Goal: Task Accomplishment & Management: Use online tool/utility

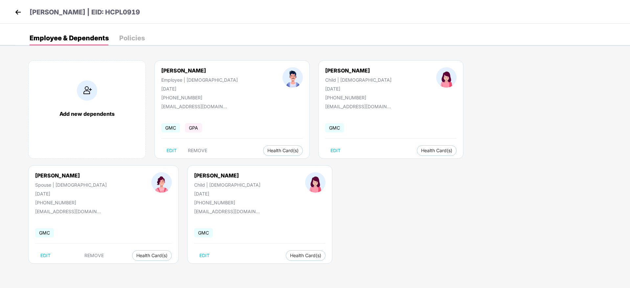
click at [14, 11] on img at bounding box center [18, 12] width 10 height 10
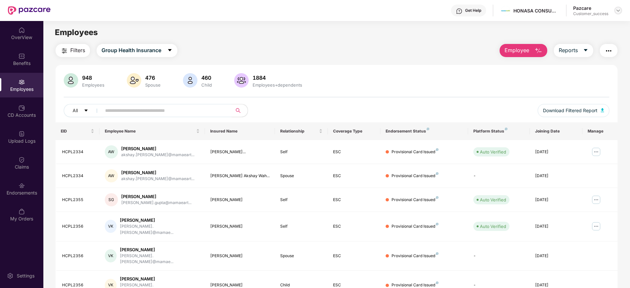
click at [619, 11] on img at bounding box center [618, 10] width 5 height 5
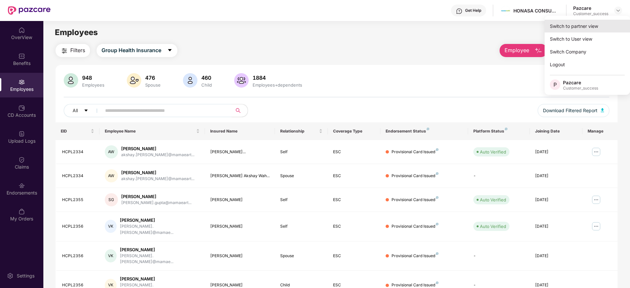
click at [567, 21] on div "Switch to partner view" at bounding box center [587, 26] width 85 height 13
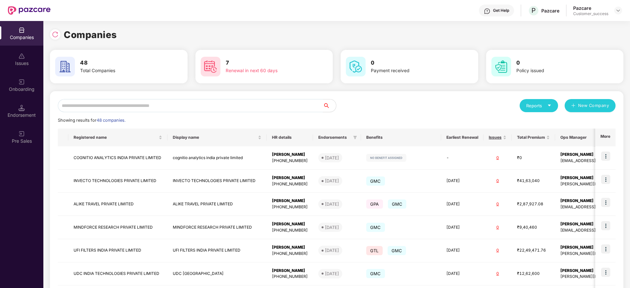
click at [214, 107] on input "text" at bounding box center [190, 105] width 265 height 13
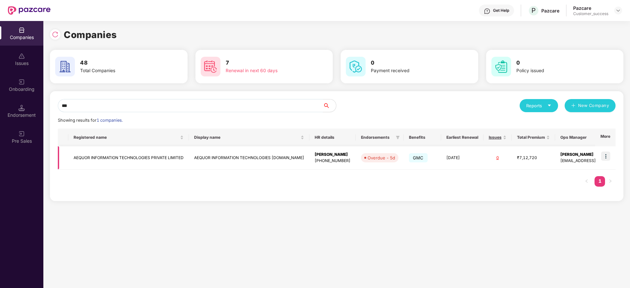
type input "***"
click at [608, 158] on img at bounding box center [605, 156] width 9 height 9
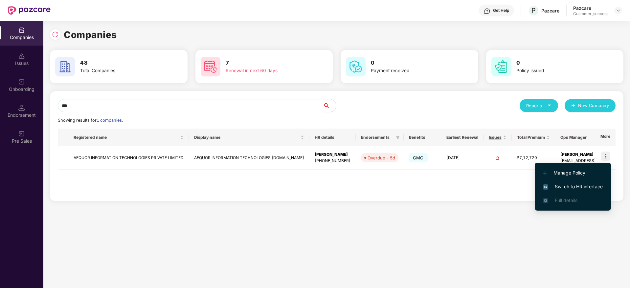
click at [562, 189] on span "Switch to HR interface" at bounding box center [573, 186] width 60 height 7
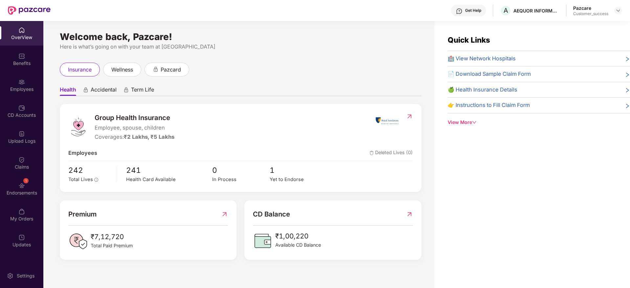
click at [21, 83] on img at bounding box center [21, 82] width 7 height 7
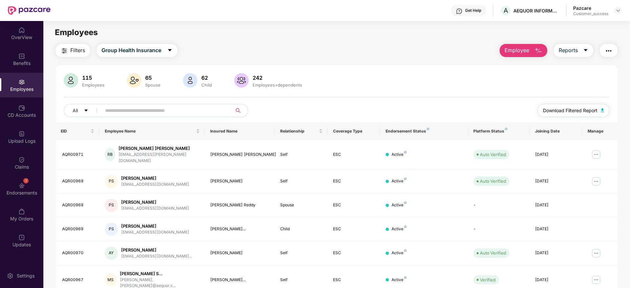
click at [571, 111] on span "Download Filtered Report" at bounding box center [570, 110] width 55 height 7
click at [618, 13] on img at bounding box center [618, 10] width 5 height 5
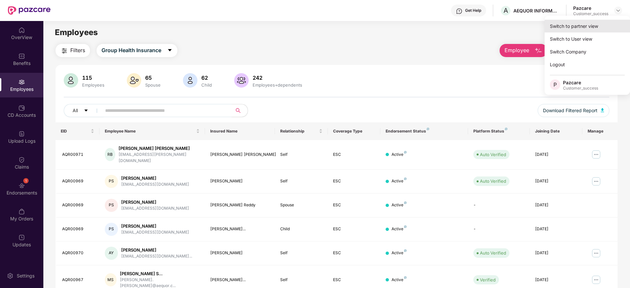
click at [584, 28] on div "Switch to partner view" at bounding box center [587, 26] width 85 height 13
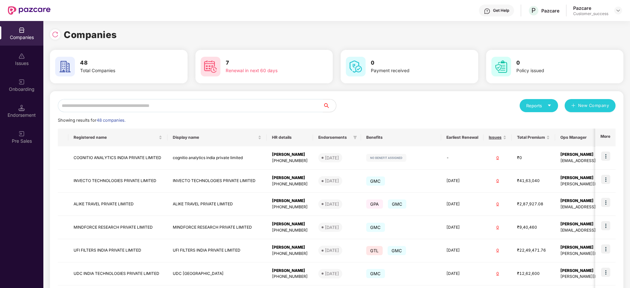
click at [175, 106] on input "text" at bounding box center [190, 105] width 265 height 13
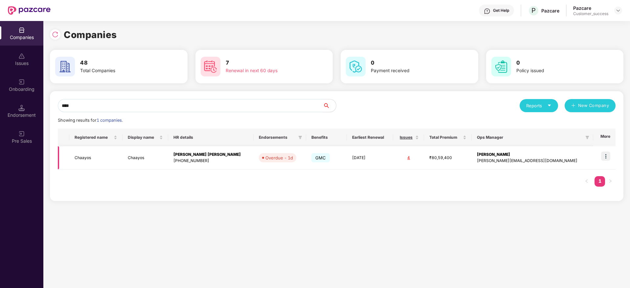
type input "****"
click at [608, 159] on img at bounding box center [605, 156] width 9 height 9
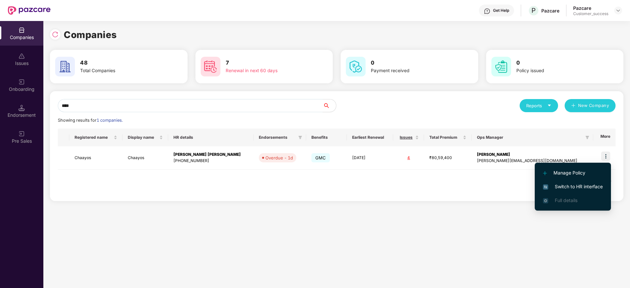
click at [572, 188] on span "Switch to HR interface" at bounding box center [573, 186] width 60 height 7
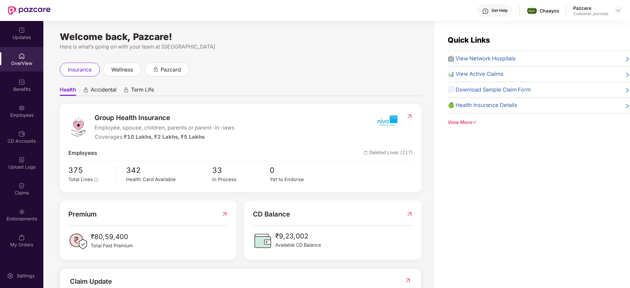
click at [11, 88] on div "Benefits" at bounding box center [21, 89] width 43 height 7
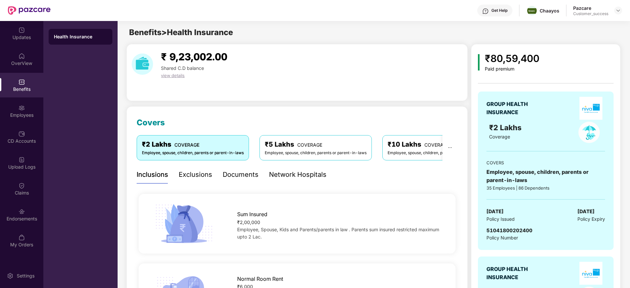
click at [238, 191] on div "Sum Insured ₹2,00,000 Employee, Spouse, Kids and Parents/parents in law . Paren…" at bounding box center [297, 224] width 321 height 70
